Goal: Obtain resource: Download file/media

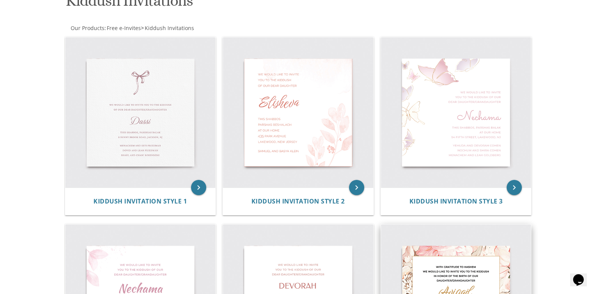
click at [435, 280] on img at bounding box center [456, 299] width 150 height 150
